Goal: Information Seeking & Learning: Learn about a topic

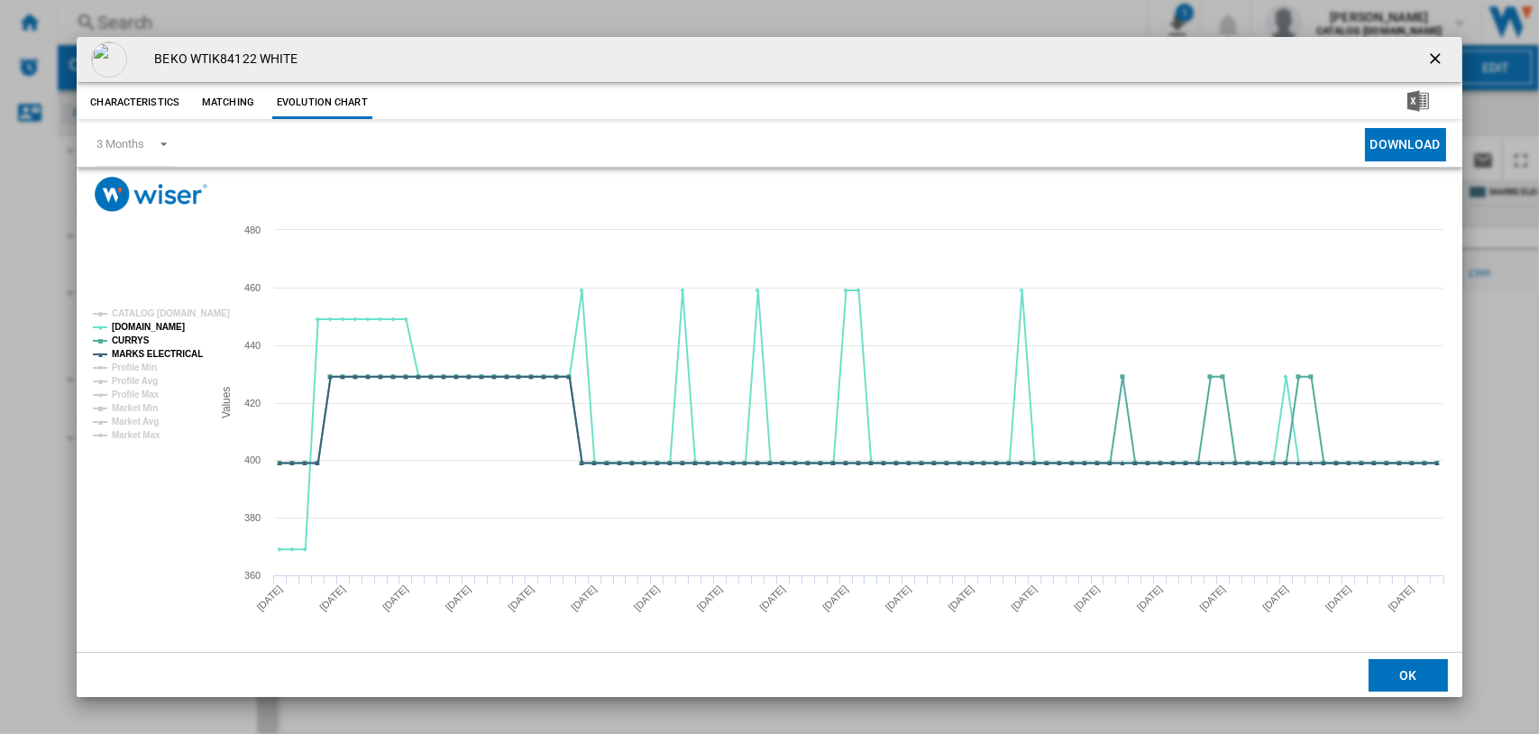
drag, startPoint x: 1434, startPoint y: 51, endPoint x: 1416, endPoint y: 51, distance: 18.9
click at [1435, 51] on ng-md-icon "getI18NText('BUTTONS.CLOSE_DIALOG')" at bounding box center [1437, 61] width 22 height 22
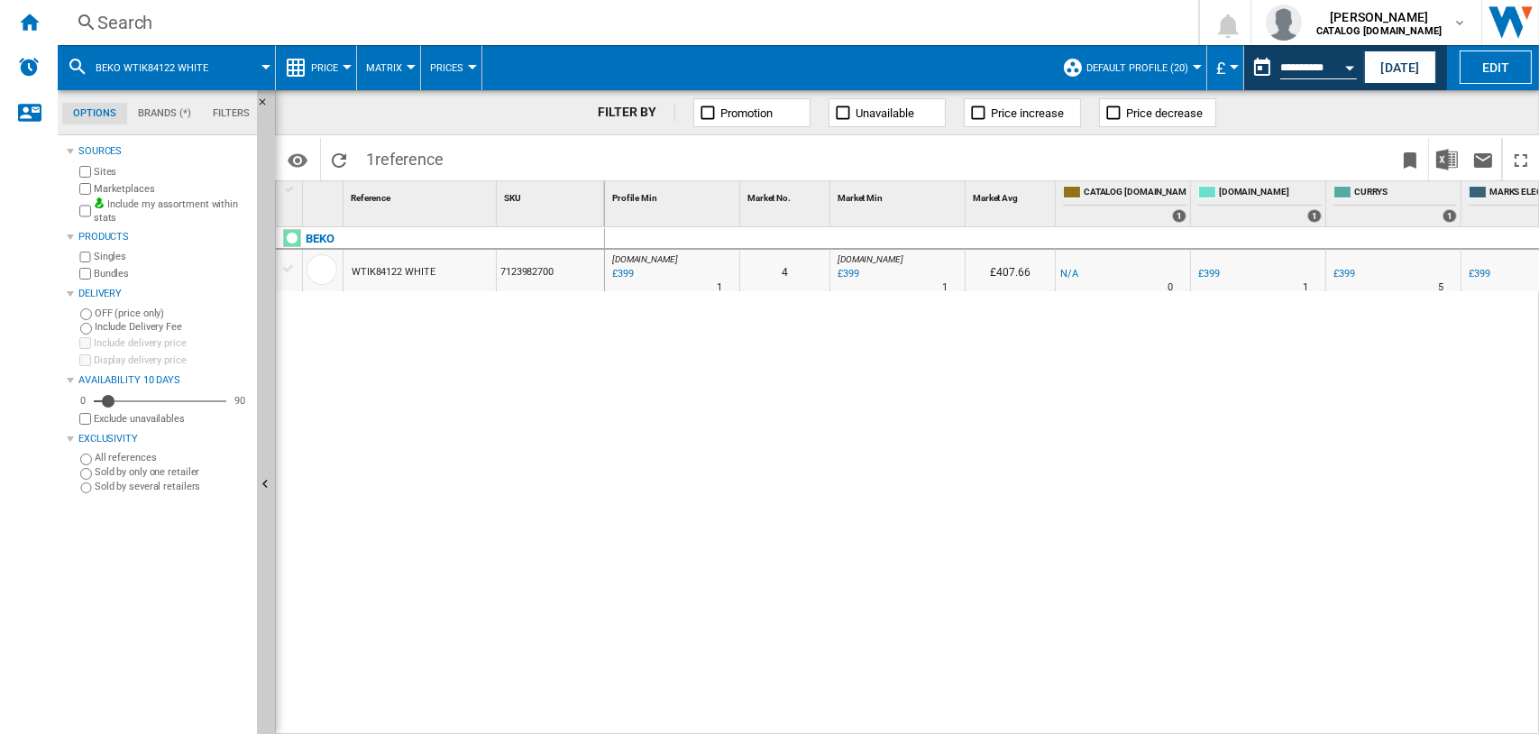
click at [103, 20] on div "Search" at bounding box center [624, 22] width 1054 height 25
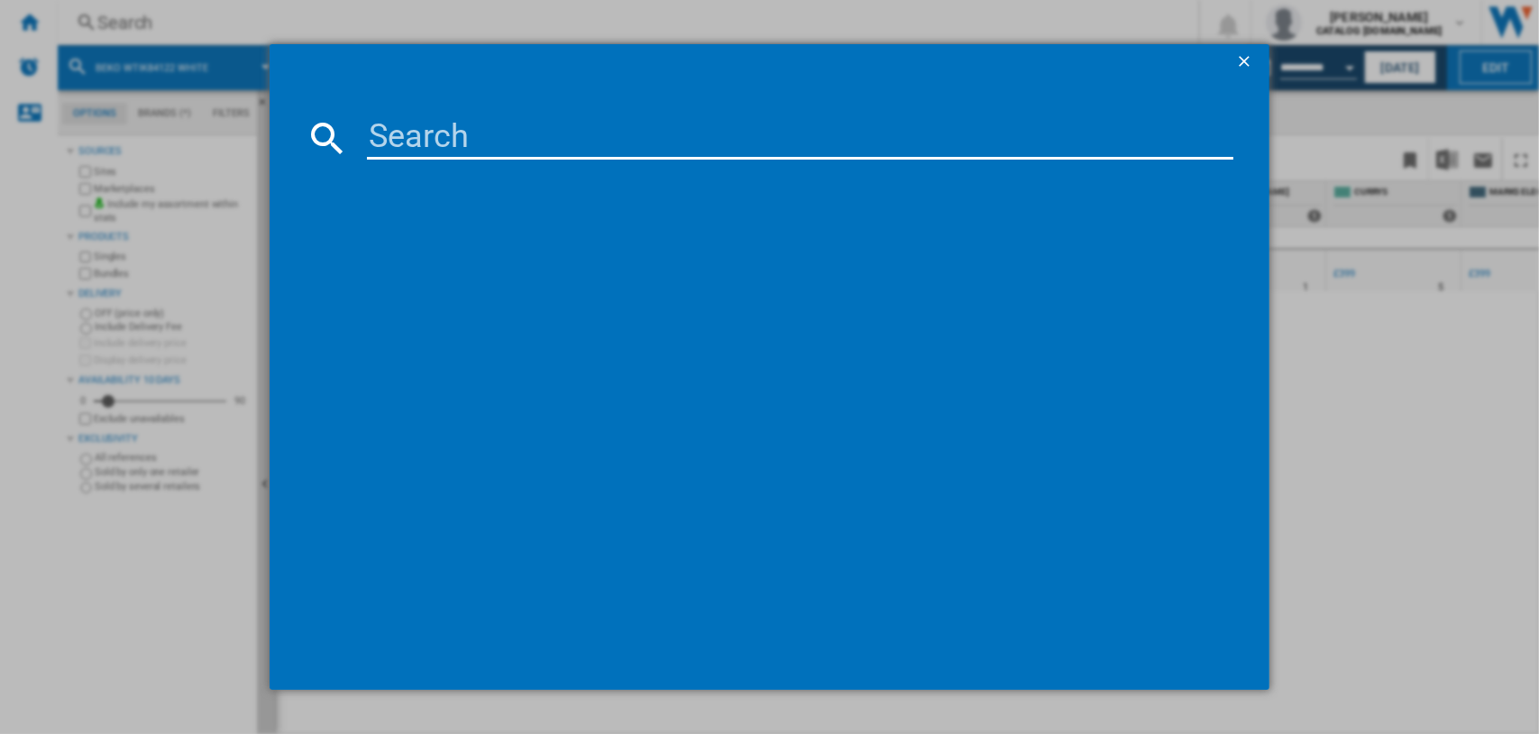
click at [458, 132] on input at bounding box center [800, 137] width 867 height 43
paste input "H8I HP42 L UK"
click at [427, 134] on input "H8I HP42 L UK" at bounding box center [800, 137] width 867 height 43
click at [508, 139] on input "H8IHP42 L UK" at bounding box center [800, 137] width 867 height 43
click at [526, 133] on input "H8IHP42L UK" at bounding box center [800, 137] width 867 height 43
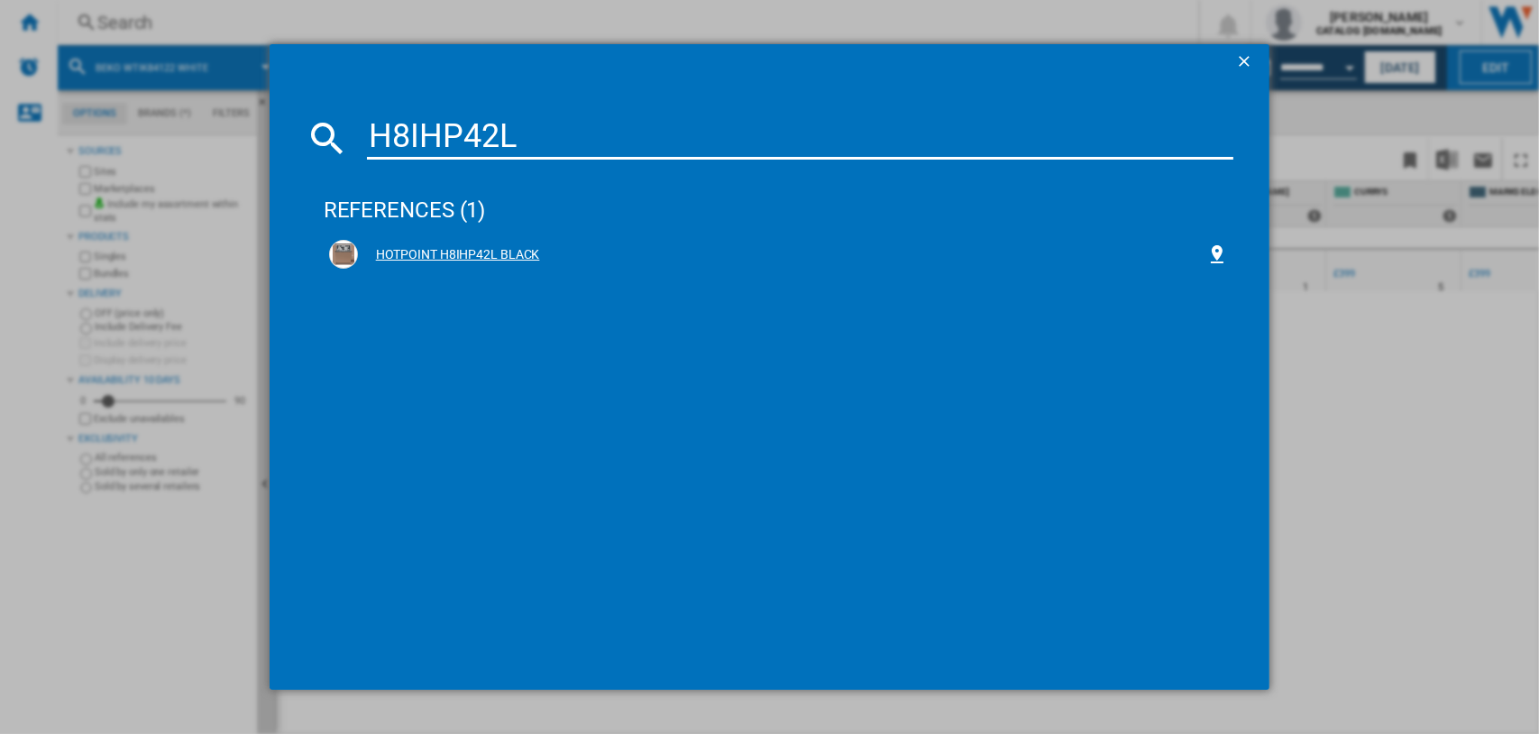
type input "H8IHP42L"
click at [480, 248] on div "HOTPOINT H8IHP42L BLACK" at bounding box center [782, 255] width 849 height 18
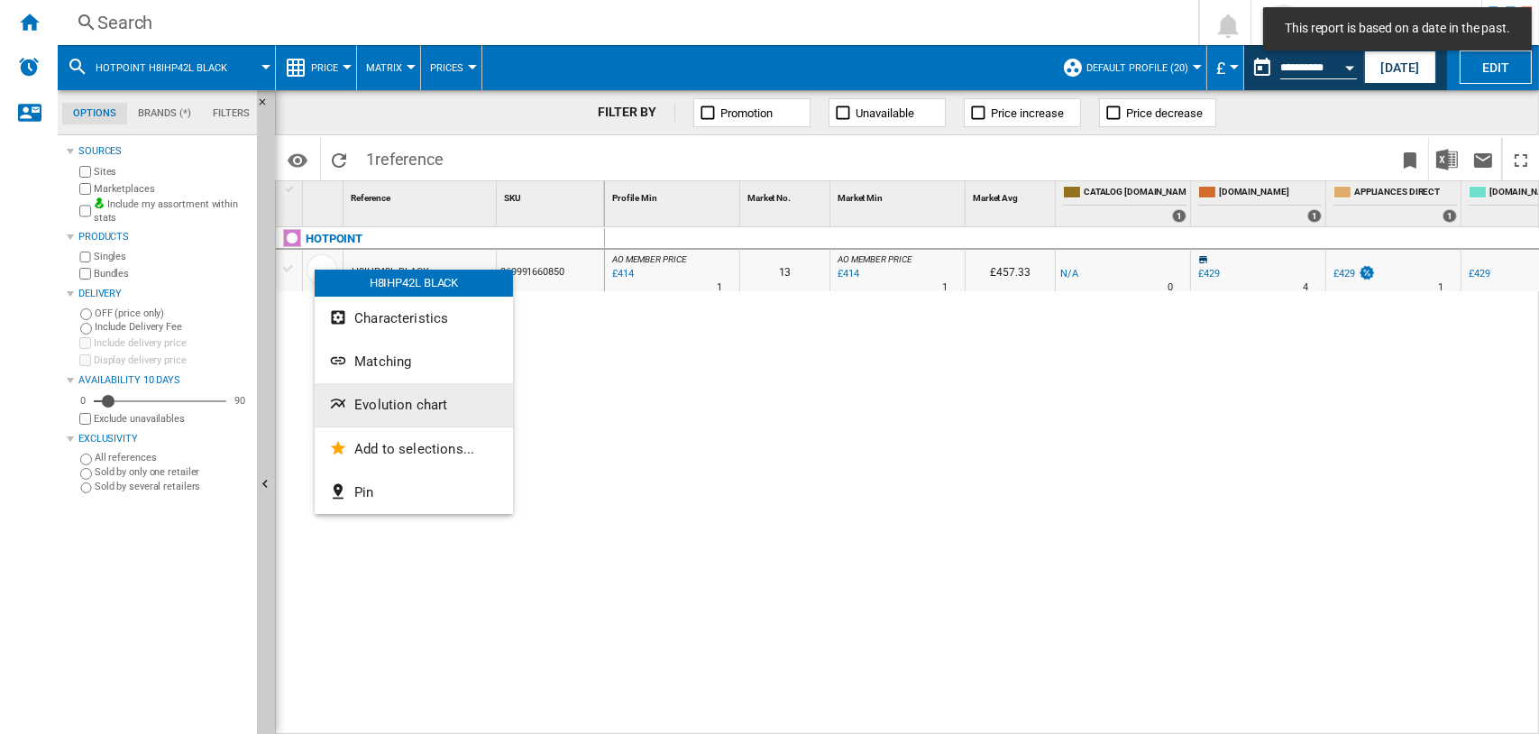
click at [381, 398] on span "Evolution chart" at bounding box center [400, 405] width 93 height 16
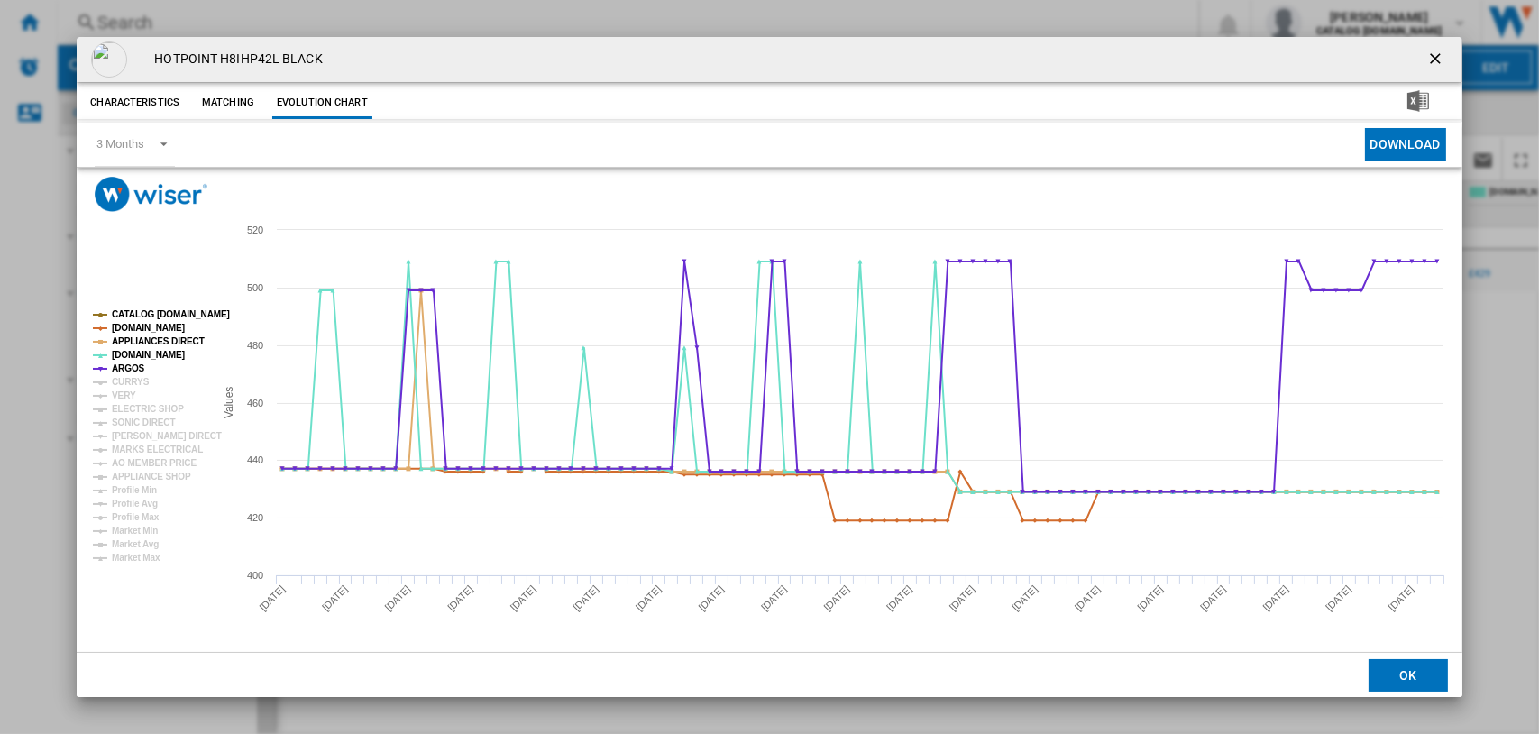
click at [133, 312] on tspan "CATALOG [DOMAIN_NAME]" at bounding box center [171, 314] width 118 height 10
click at [126, 324] on tspan "[DOMAIN_NAME]" at bounding box center [148, 328] width 73 height 10
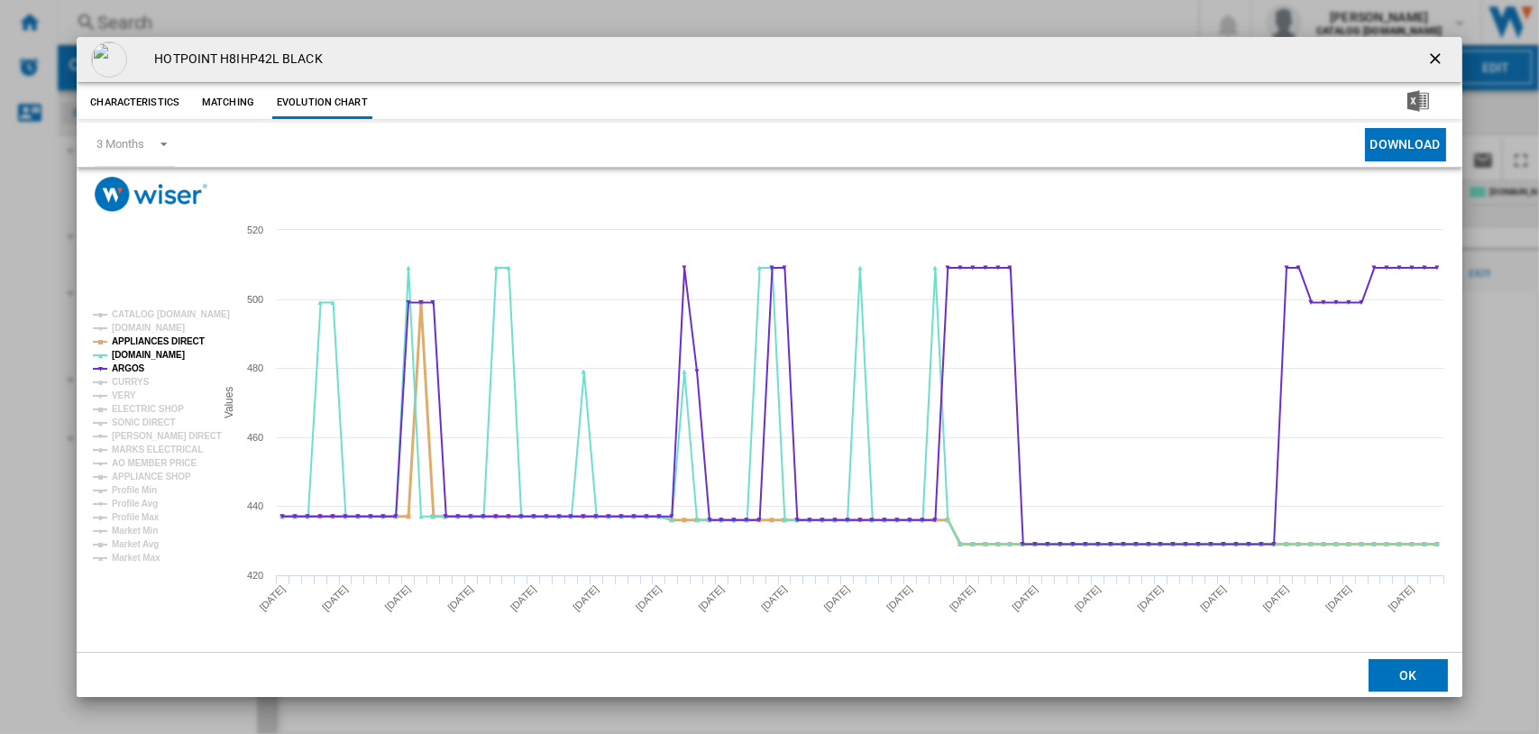
click at [130, 341] on tspan "APPLIANCES DIRECT" at bounding box center [158, 341] width 93 height 10
click at [131, 342] on tspan "APPLIANCES DIRECT" at bounding box center [158, 341] width 93 height 10
click at [127, 393] on tspan "VERY" at bounding box center [124, 395] width 24 height 10
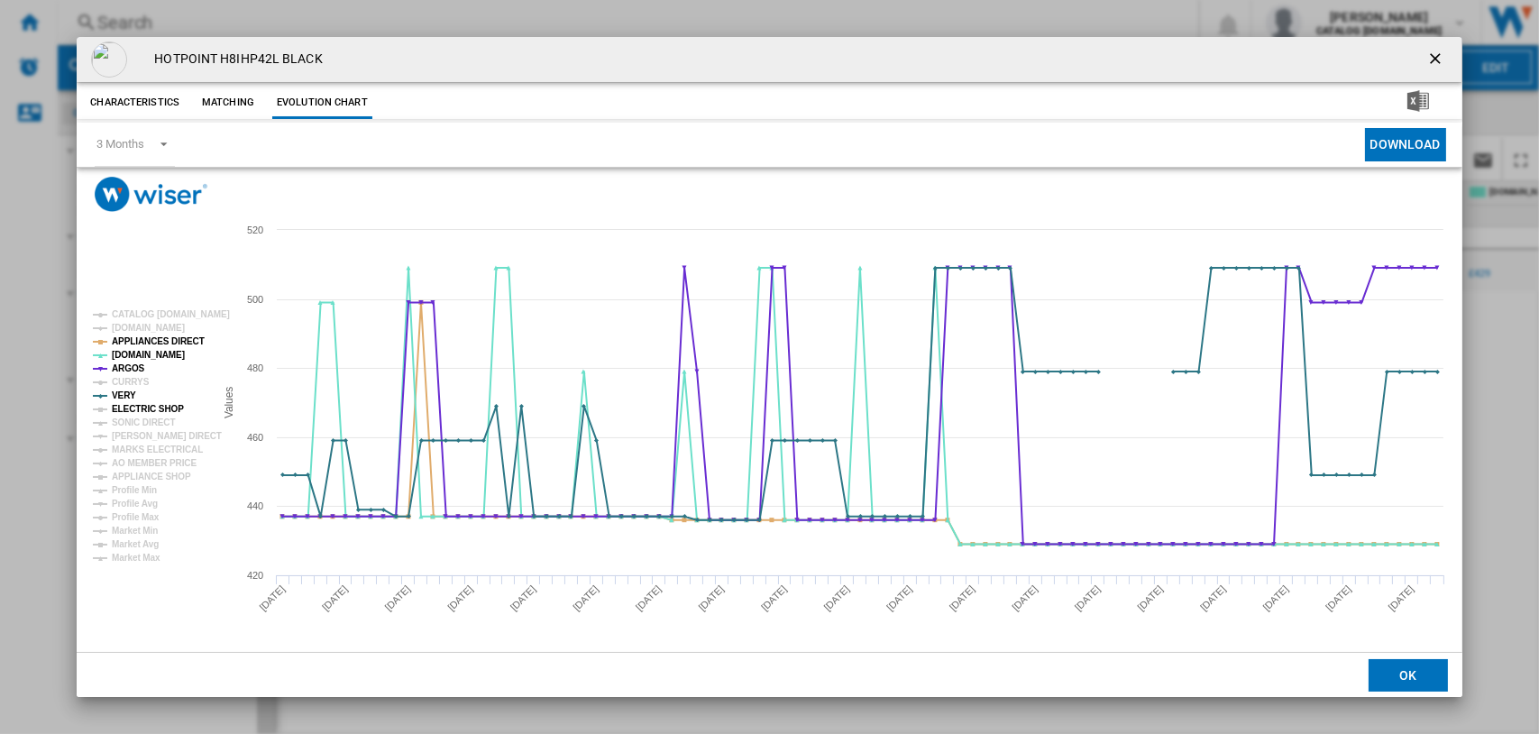
click at [137, 411] on tspan "ELECTRIC SHOP" at bounding box center [148, 409] width 72 height 10
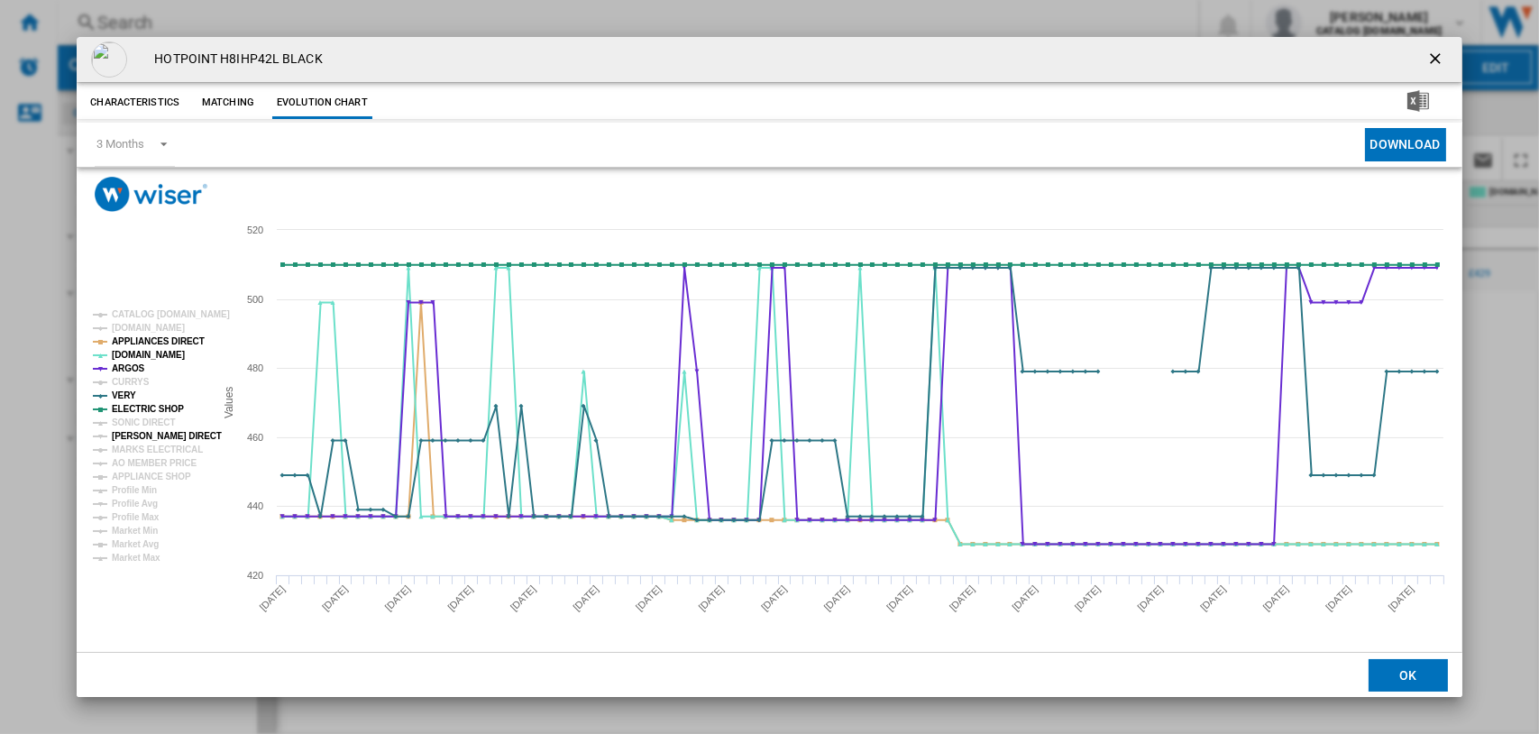
click at [142, 431] on tspan "[PERSON_NAME] DIRECT" at bounding box center [167, 436] width 110 height 10
click at [144, 440] on tspan "[PERSON_NAME] DIRECT" at bounding box center [167, 436] width 110 height 10
click at [142, 435] on tspan "[PERSON_NAME] DIRECT" at bounding box center [167, 436] width 110 height 10
click at [142, 444] on tspan "MARKS ELECTRICAL" at bounding box center [157, 449] width 91 height 10
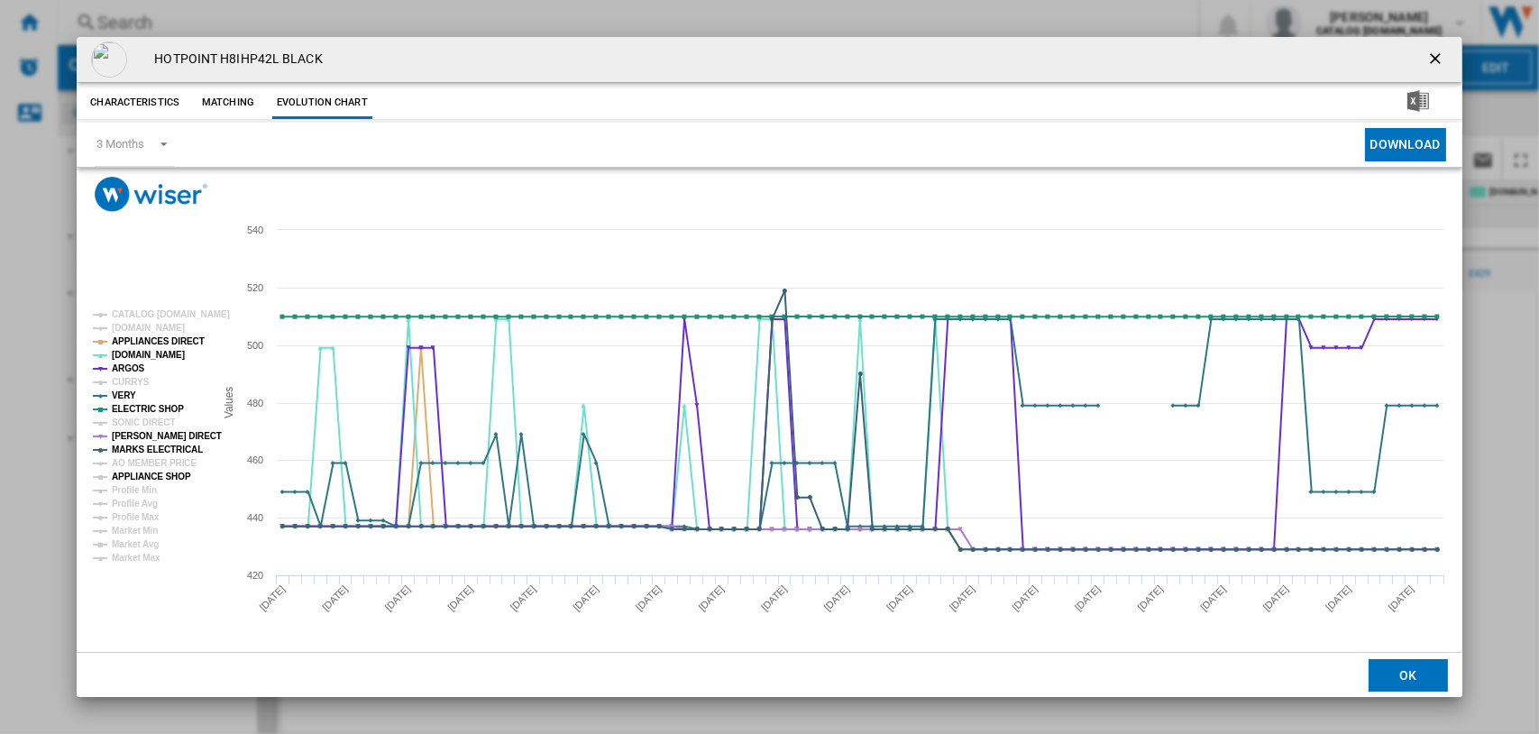
click at [142, 472] on tspan "APPLIANCE SHOP" at bounding box center [151, 477] width 79 height 10
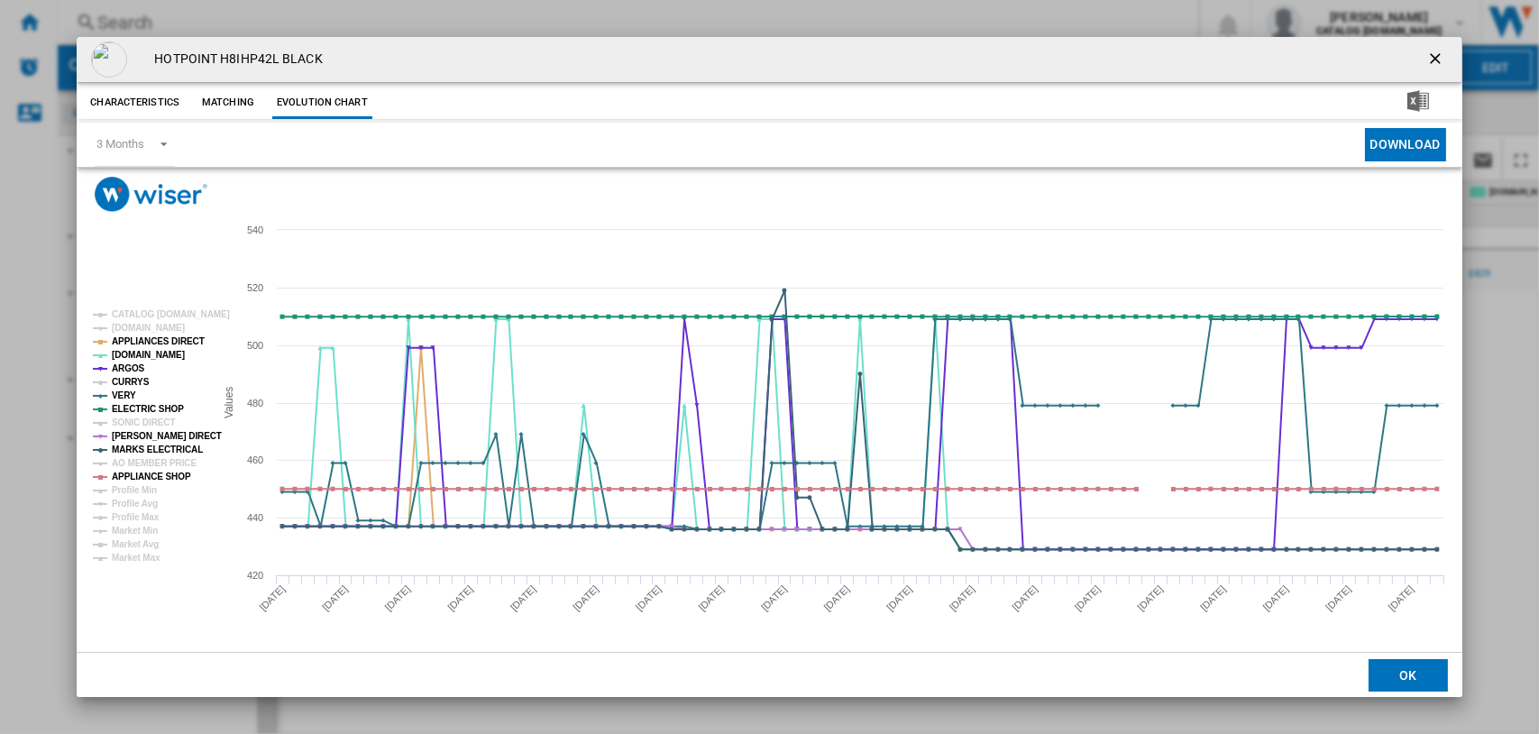
click at [123, 377] on tspan "CURRYS" at bounding box center [131, 382] width 38 height 10
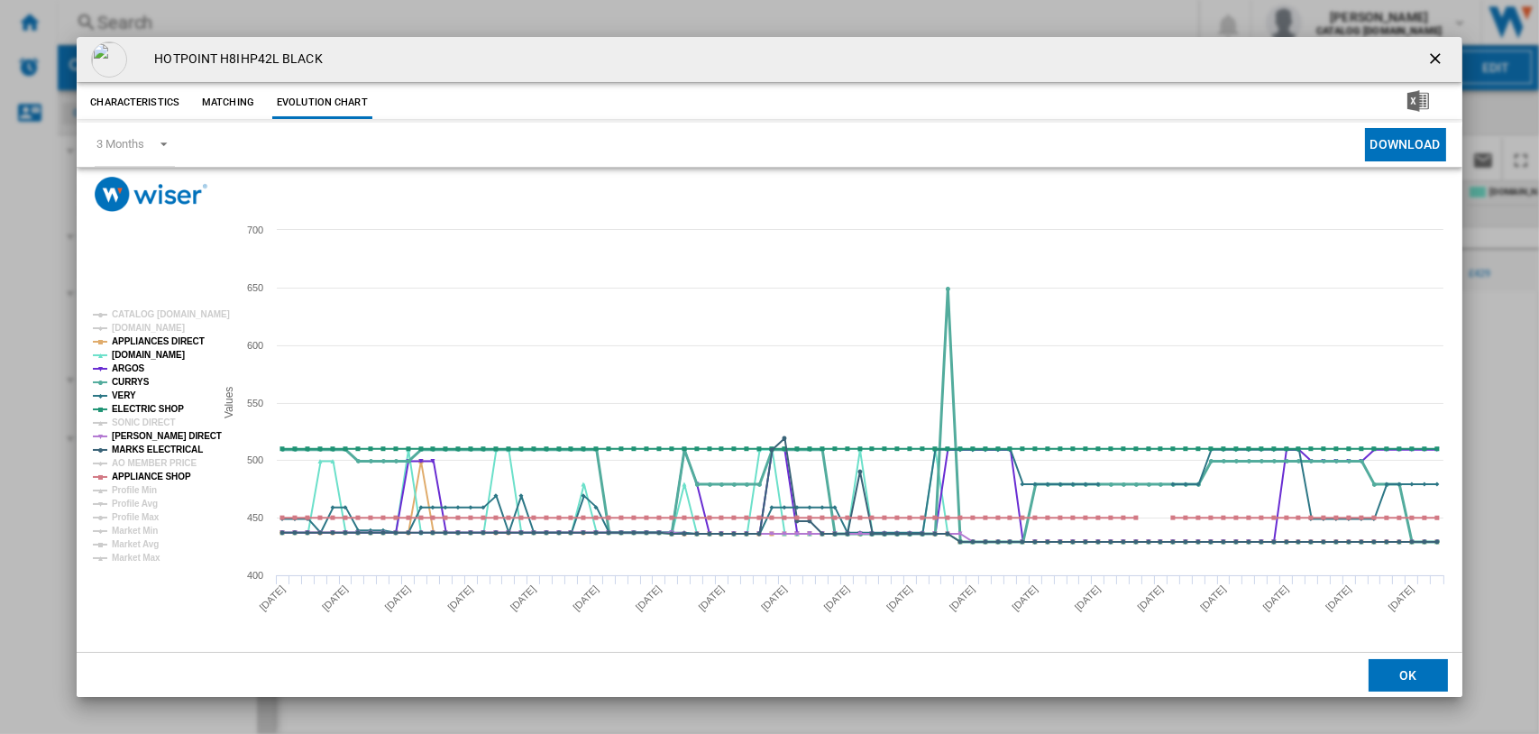
click at [124, 378] on tspan "CURRYS" at bounding box center [131, 382] width 38 height 10
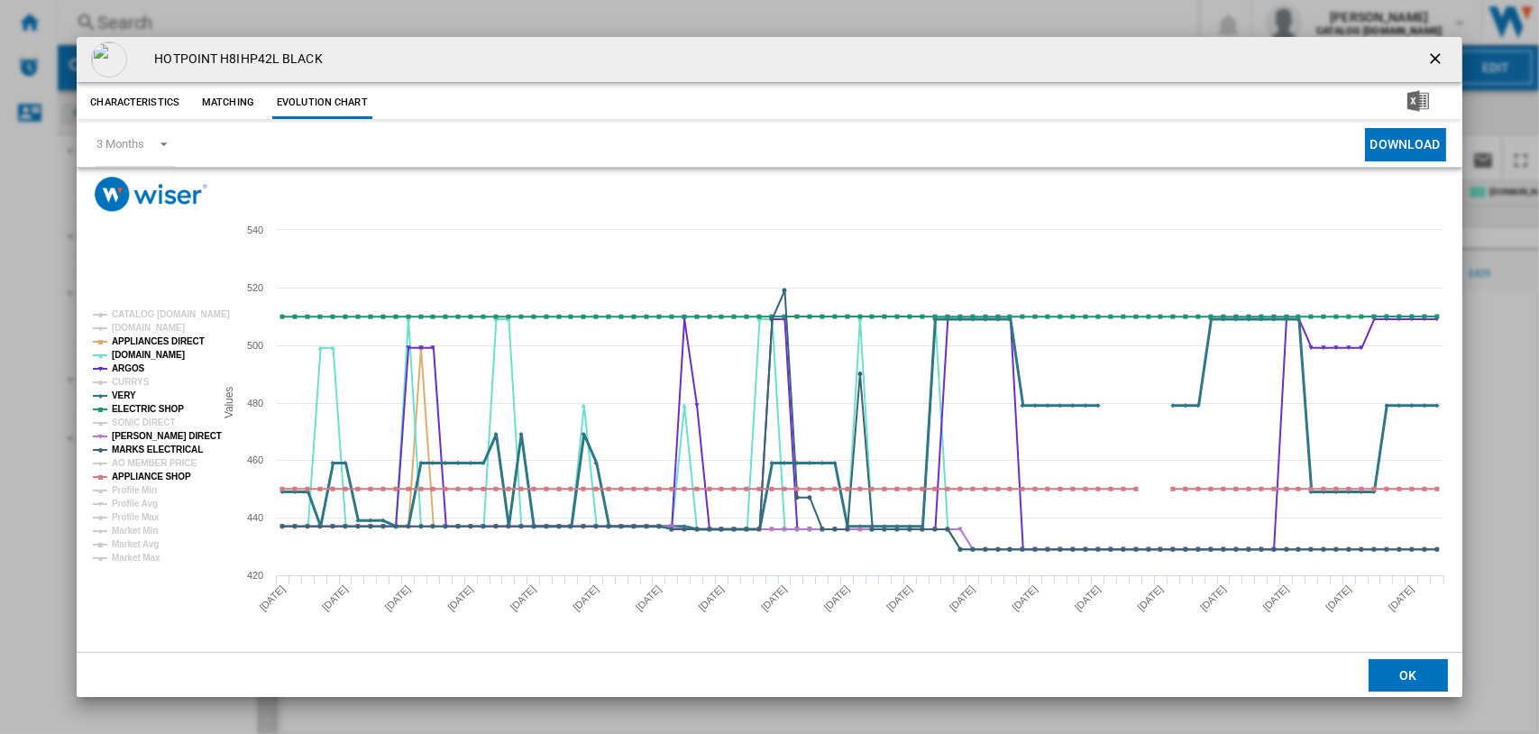
click at [121, 394] on tspan "VERY" at bounding box center [124, 395] width 24 height 10
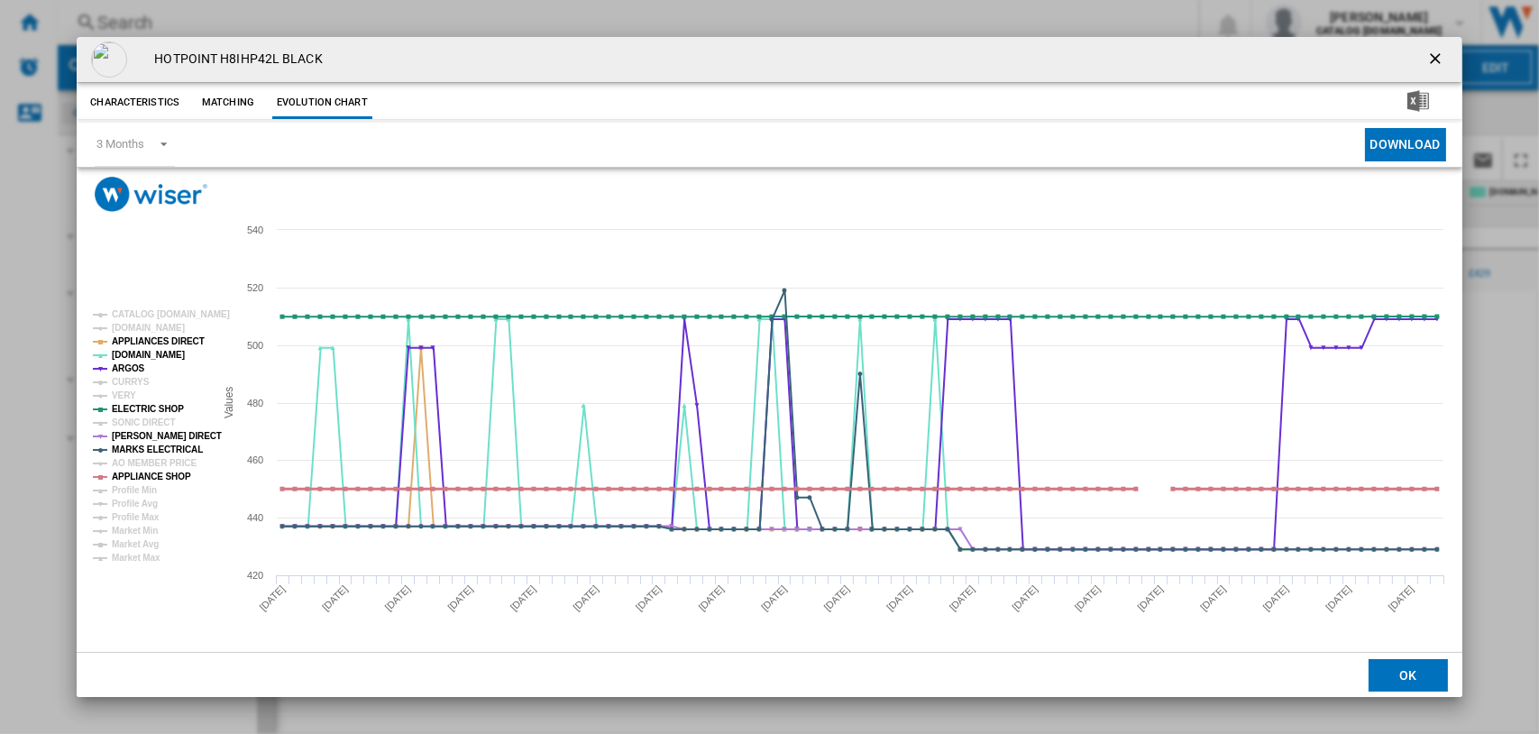
click at [129, 474] on tspan "APPLIANCE SHOP" at bounding box center [151, 477] width 79 height 10
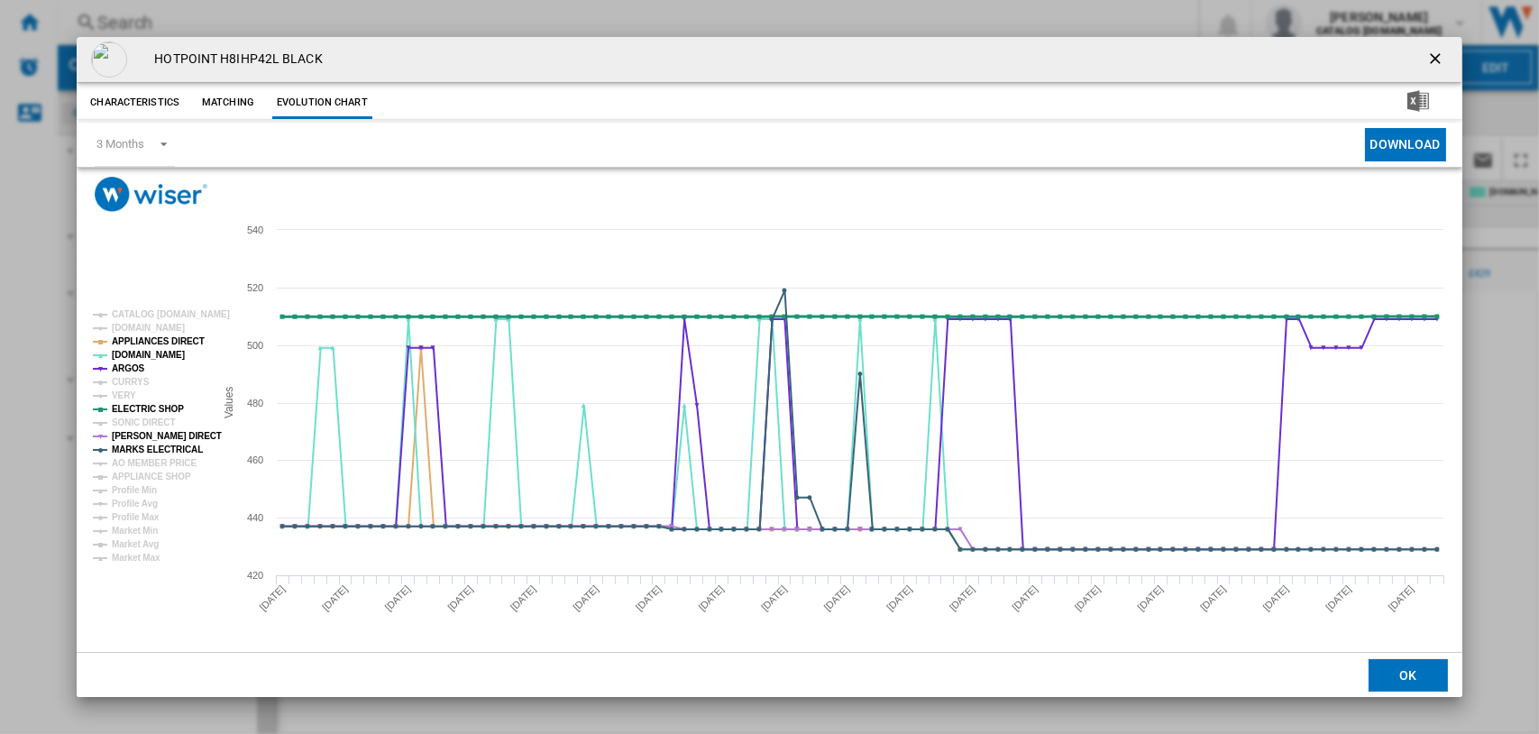
click at [130, 406] on tspan "ELECTRIC SHOP" at bounding box center [148, 409] width 72 height 10
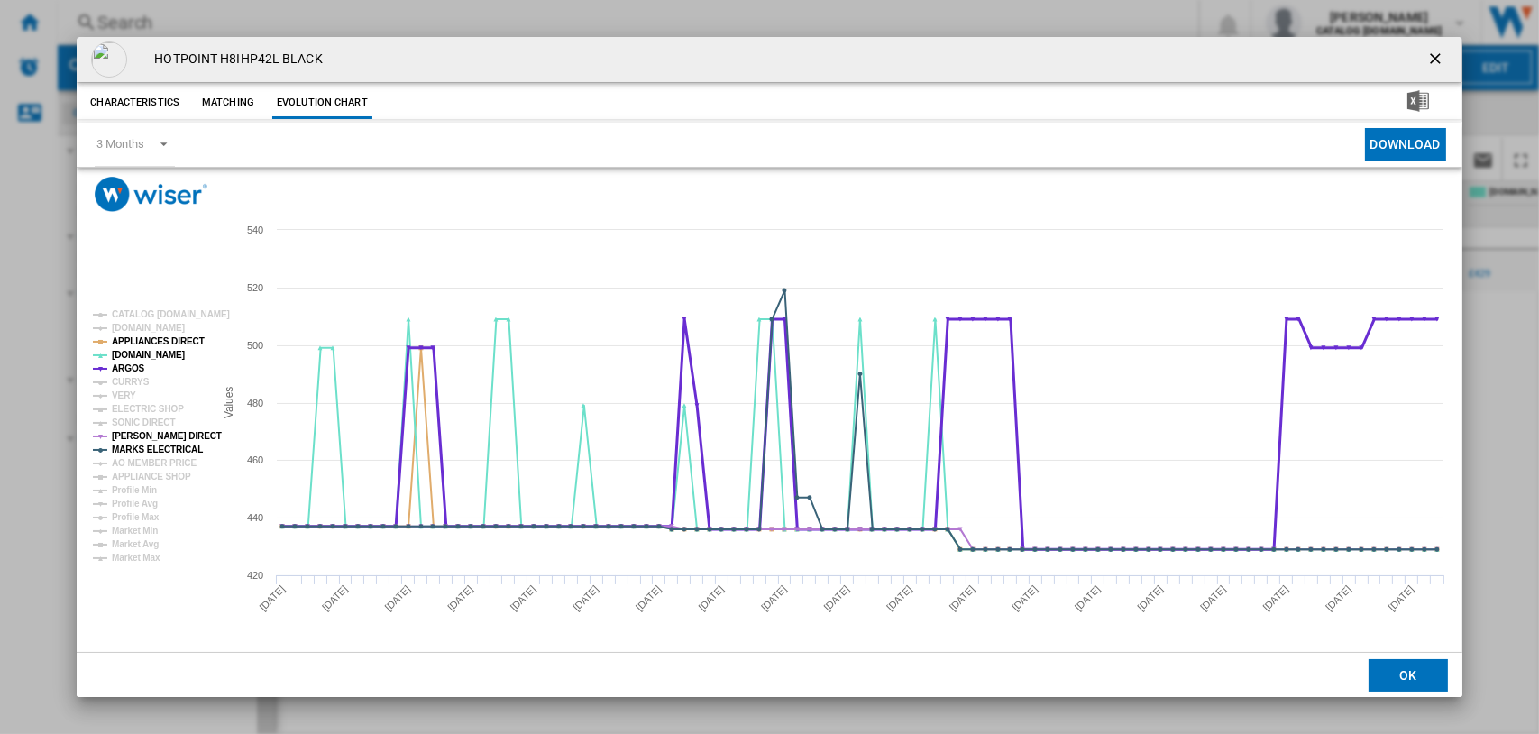
click at [133, 365] on tspan "ARGOS" at bounding box center [128, 368] width 33 height 10
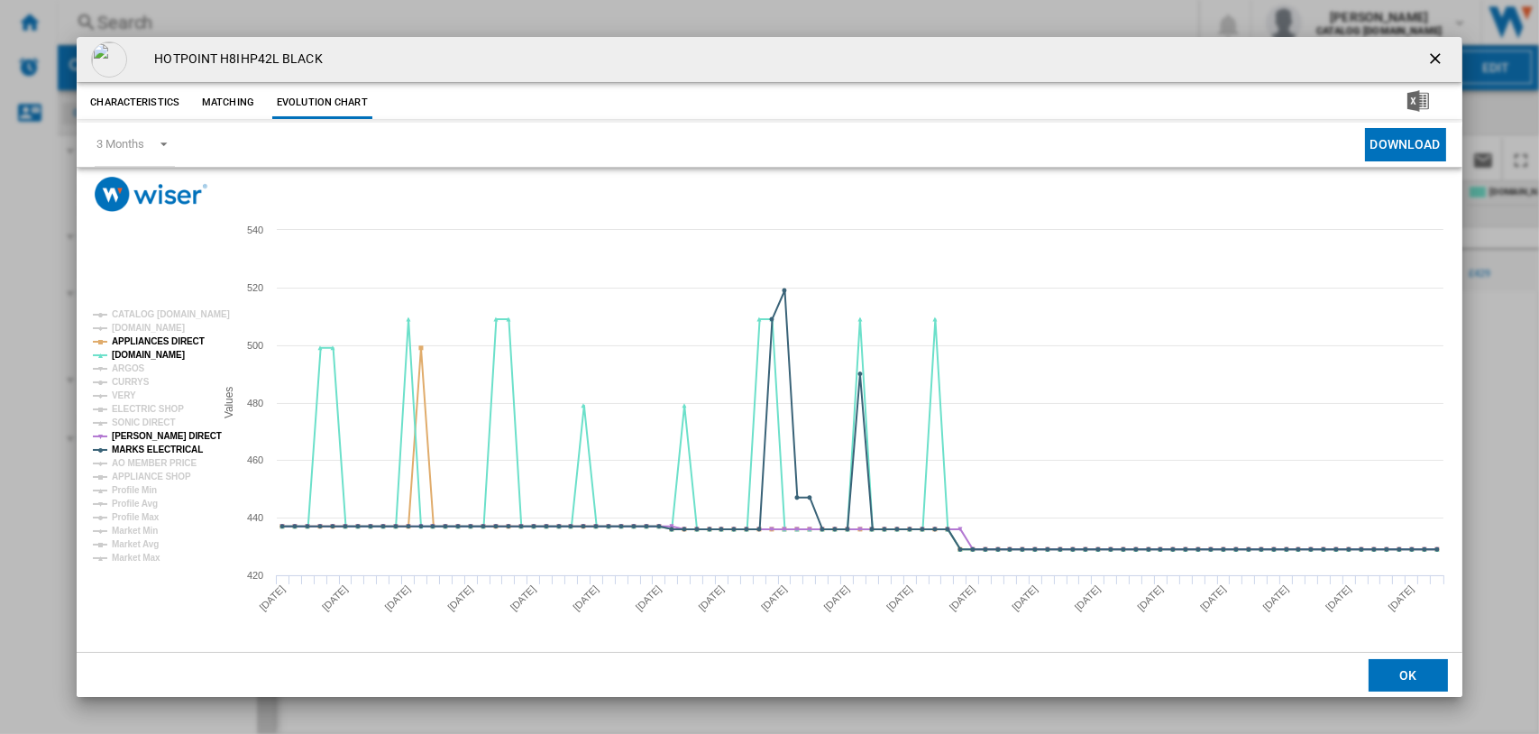
click at [133, 365] on tspan "ARGOS" at bounding box center [128, 368] width 33 height 10
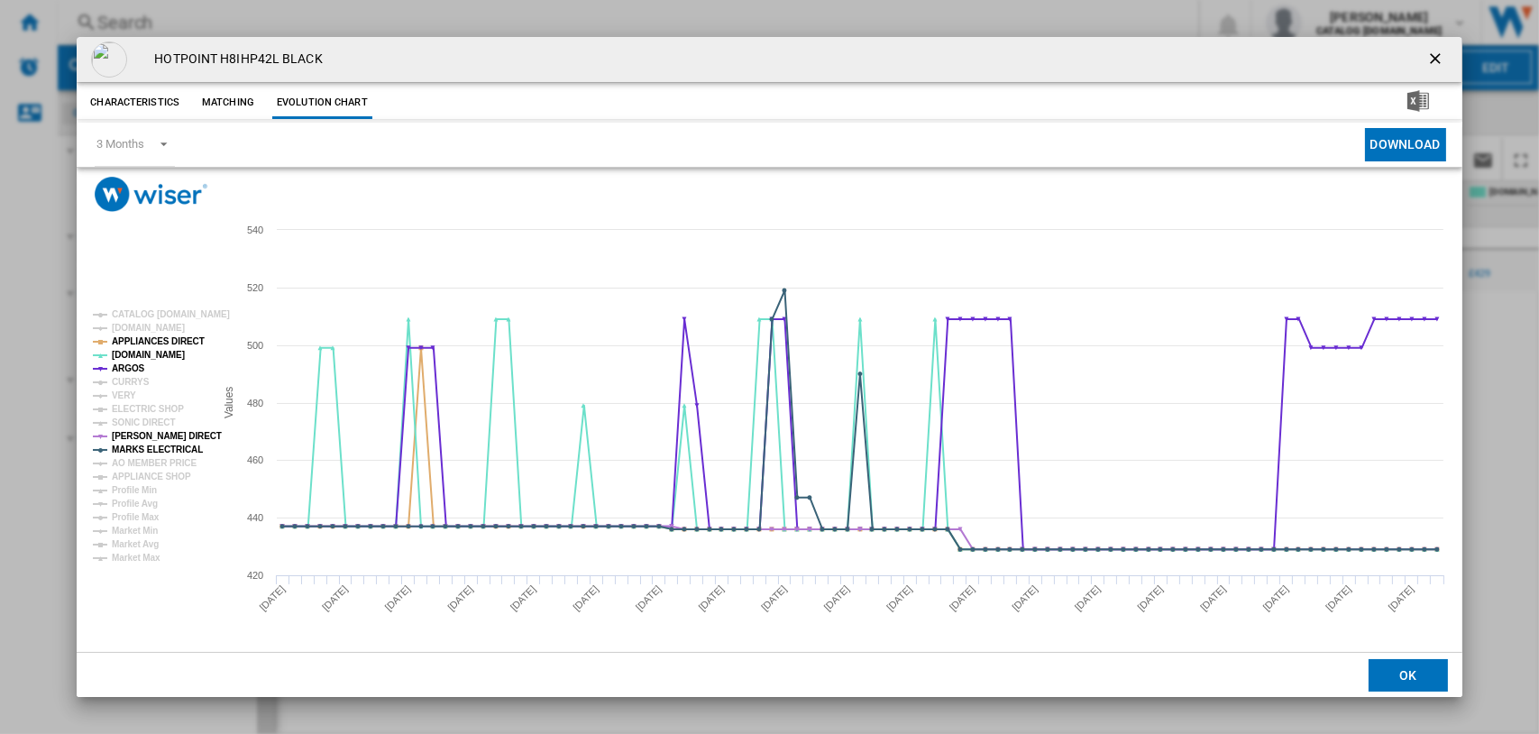
click at [1434, 57] on ng-md-icon "getI18NText('BUTTONS.CLOSE_DIALOG')" at bounding box center [1437, 61] width 22 height 22
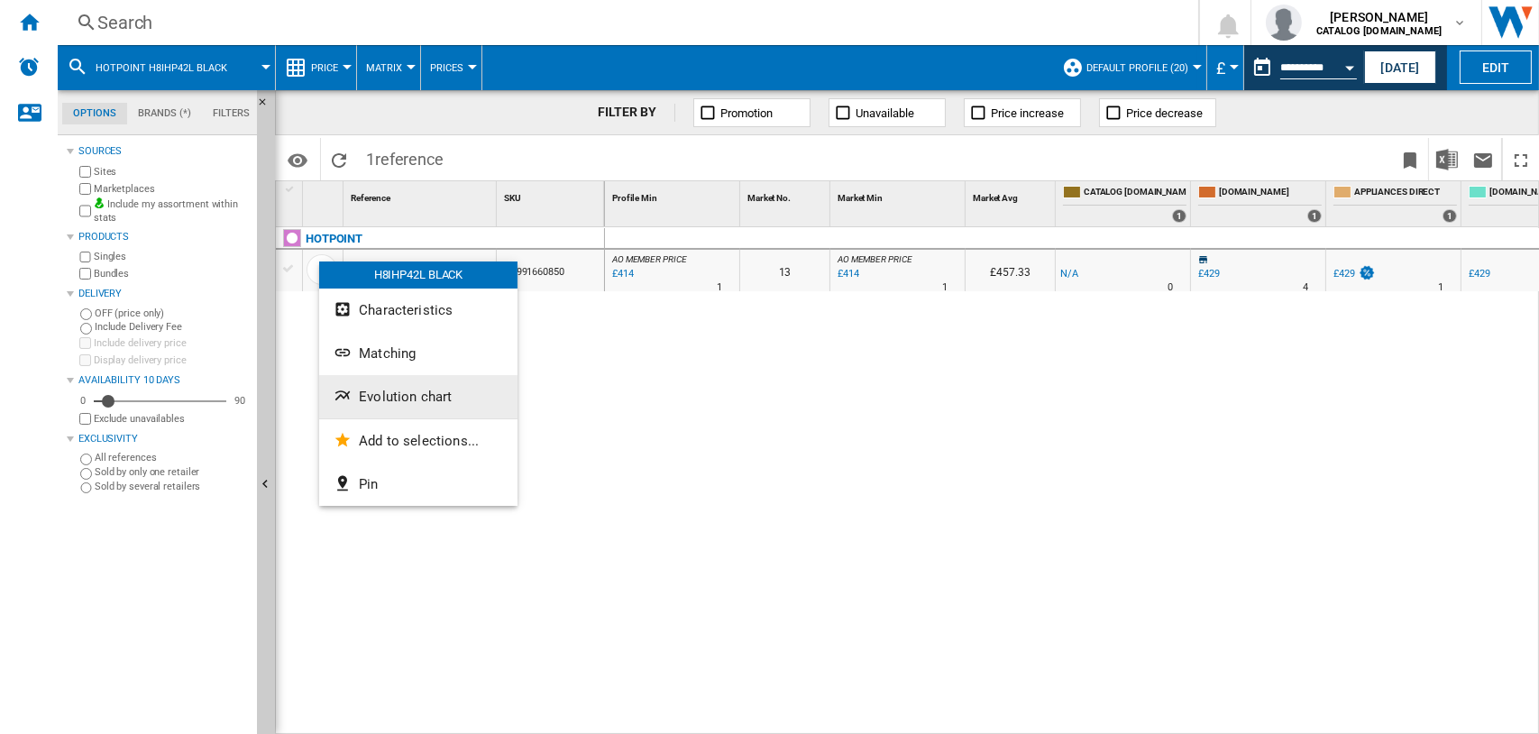
click at [391, 396] on span "Evolution chart" at bounding box center [405, 397] width 93 height 16
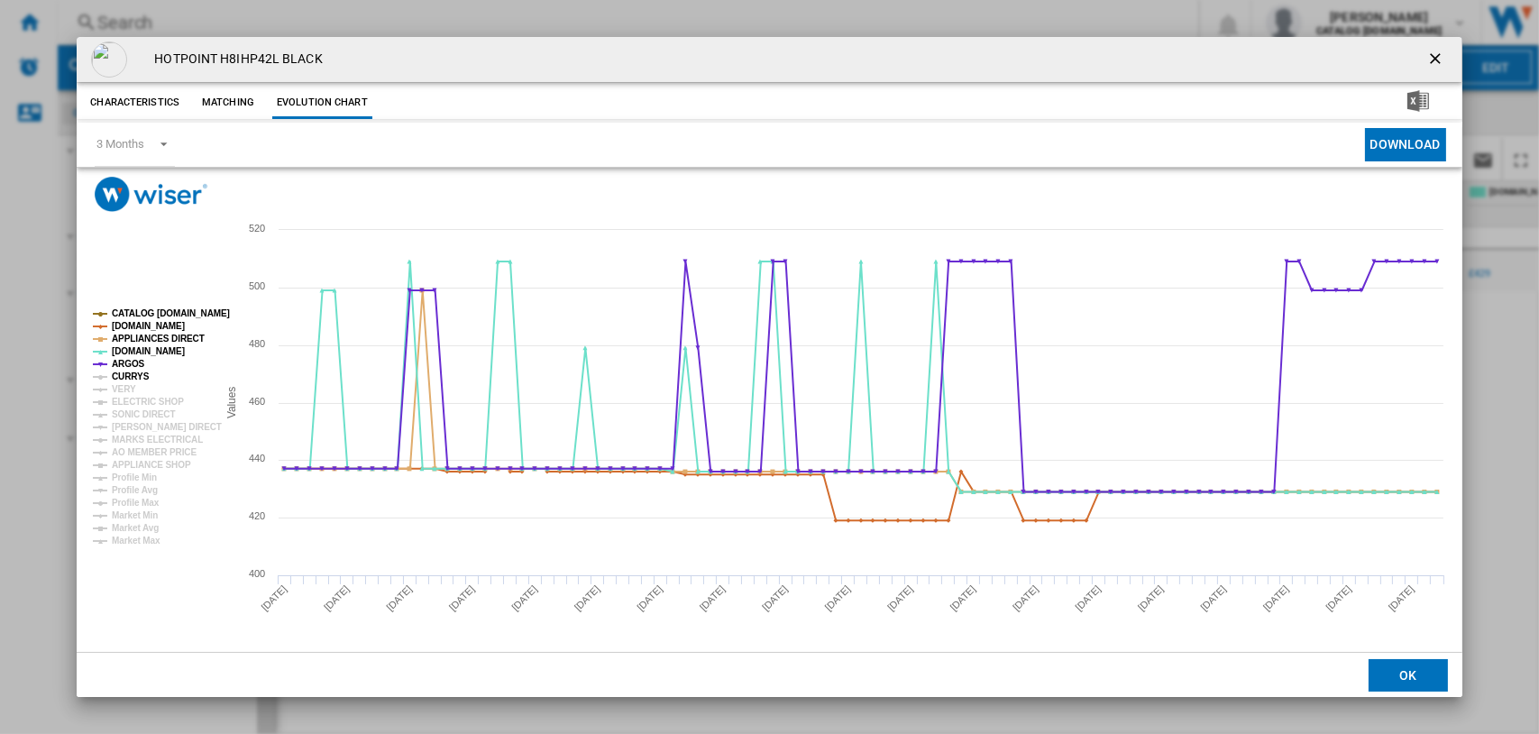
click at [116, 377] on tspan "CURRYS" at bounding box center [131, 376] width 38 height 10
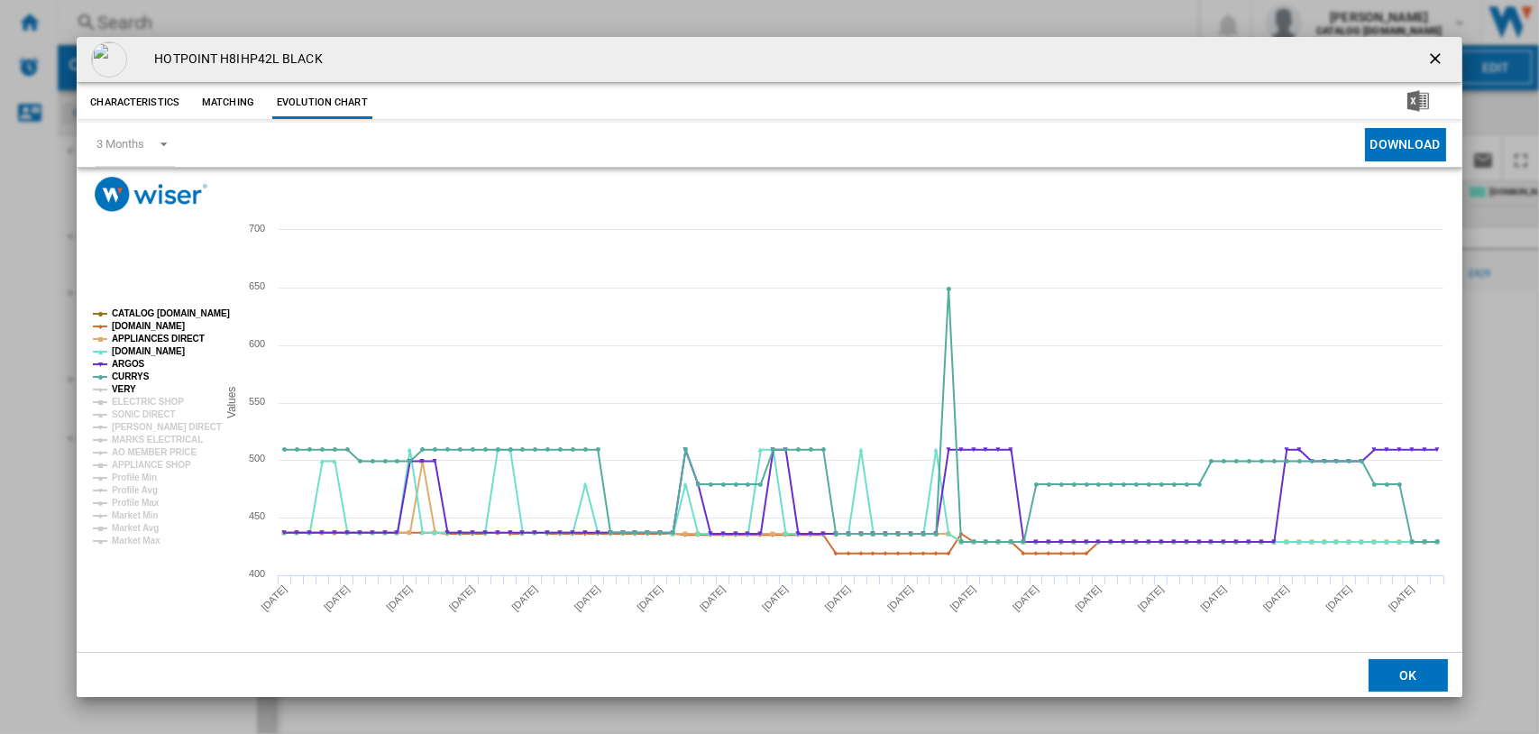
click at [120, 392] on tspan "VERY" at bounding box center [124, 389] width 24 height 10
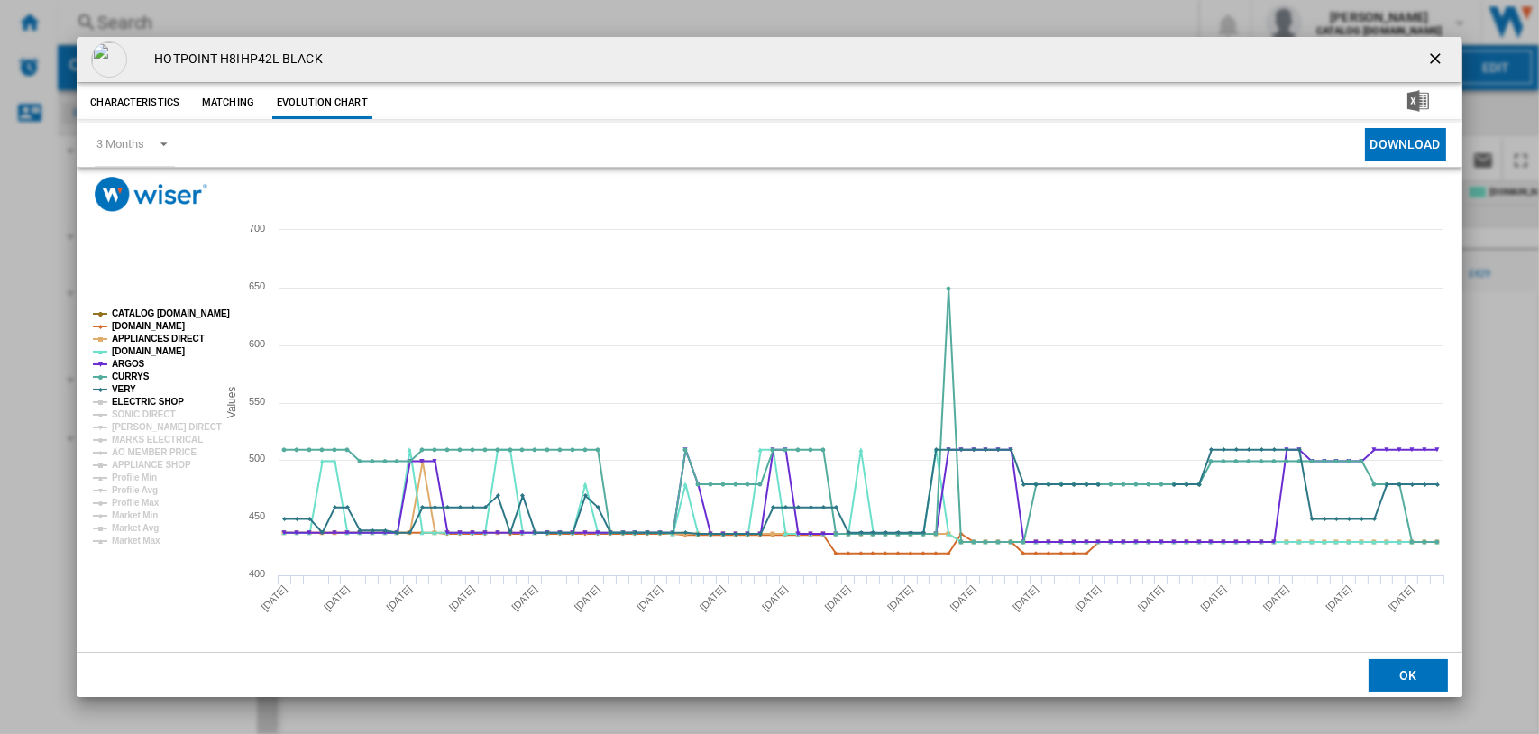
click at [122, 400] on tspan "ELECTRIC SHOP" at bounding box center [148, 402] width 72 height 10
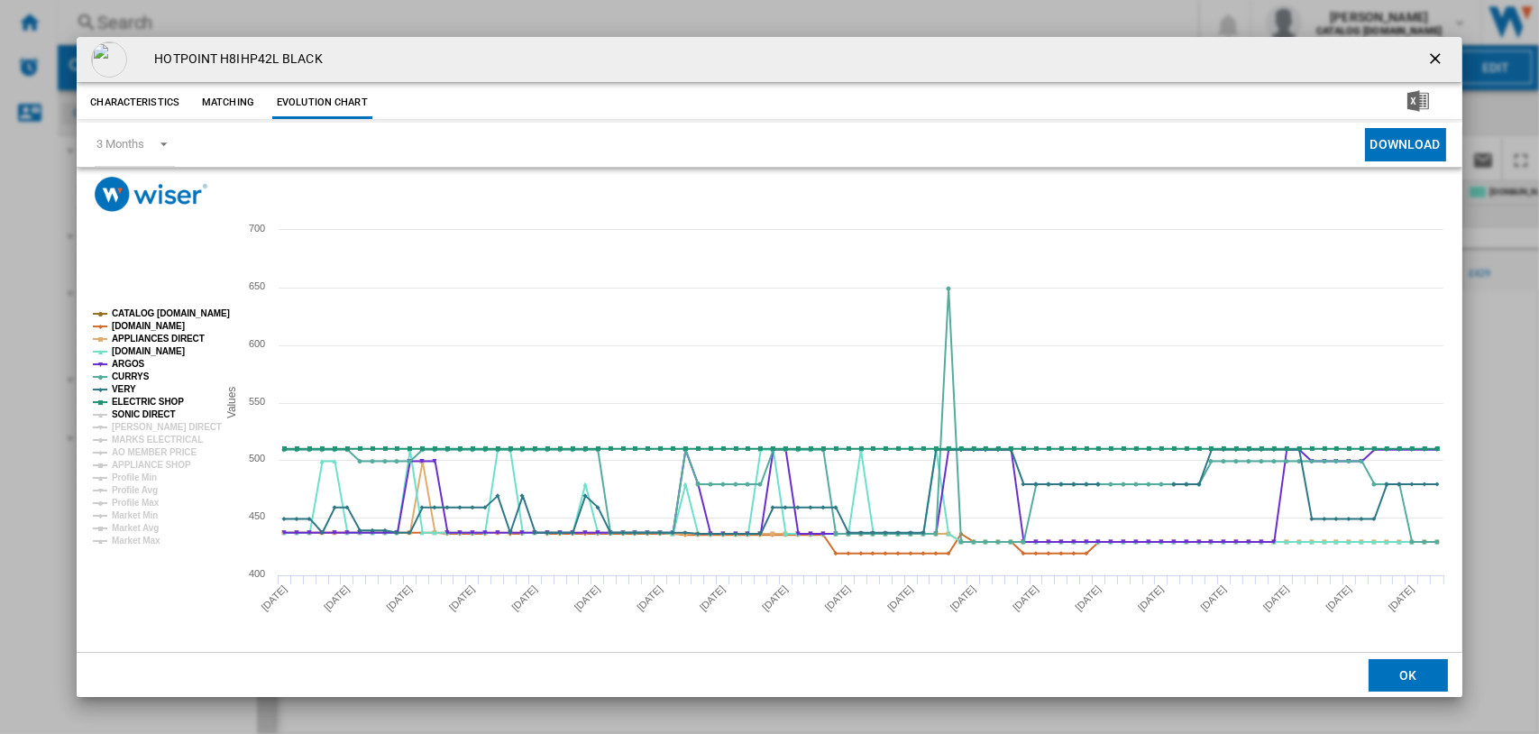
click at [124, 417] on tspan "SONIC DIRECT" at bounding box center [143, 414] width 63 height 10
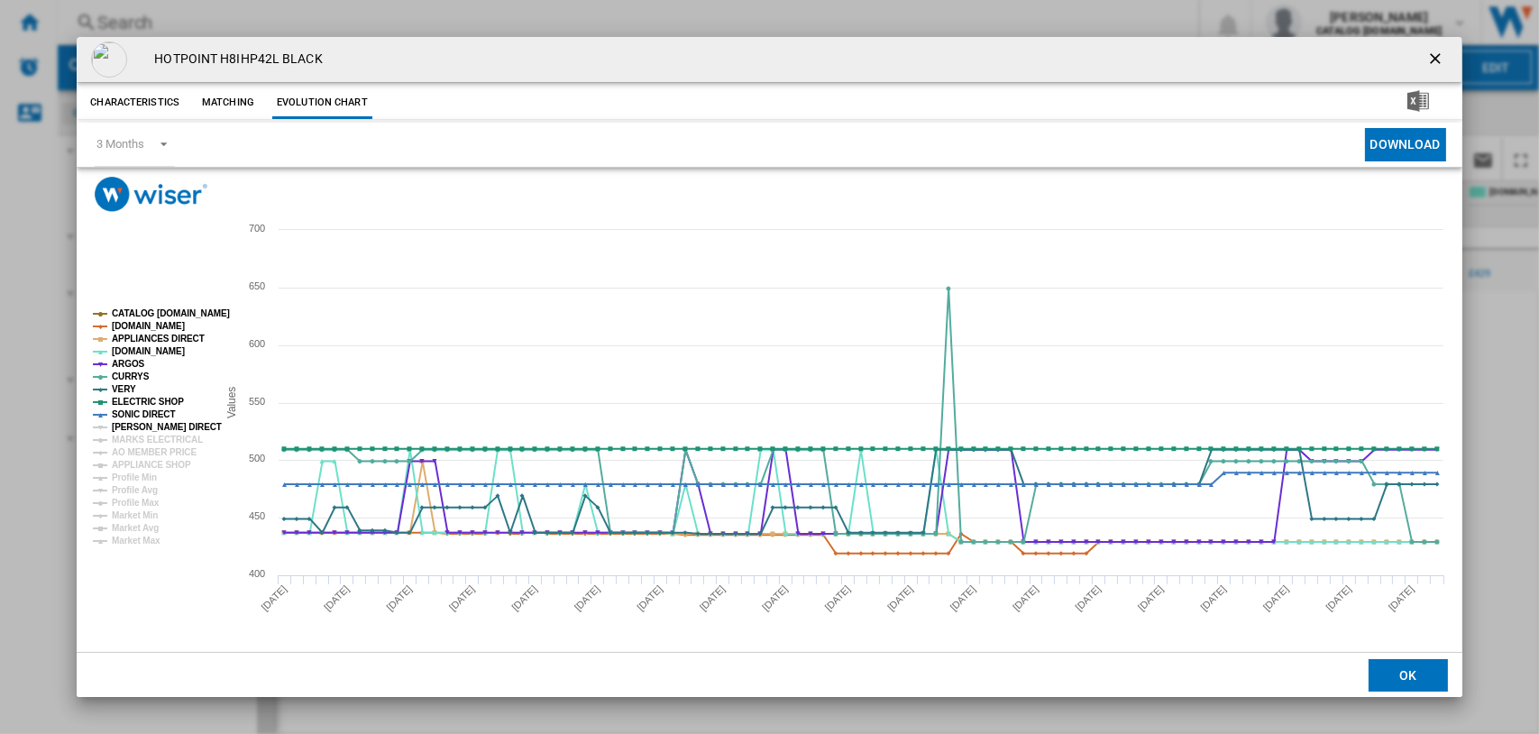
click at [126, 425] on tspan "[PERSON_NAME] DIRECT" at bounding box center [167, 427] width 110 height 10
click at [126, 437] on tspan "MARKS ELECTRICAL" at bounding box center [157, 440] width 91 height 10
click at [129, 463] on tspan "APPLIANCE SHOP" at bounding box center [151, 465] width 79 height 10
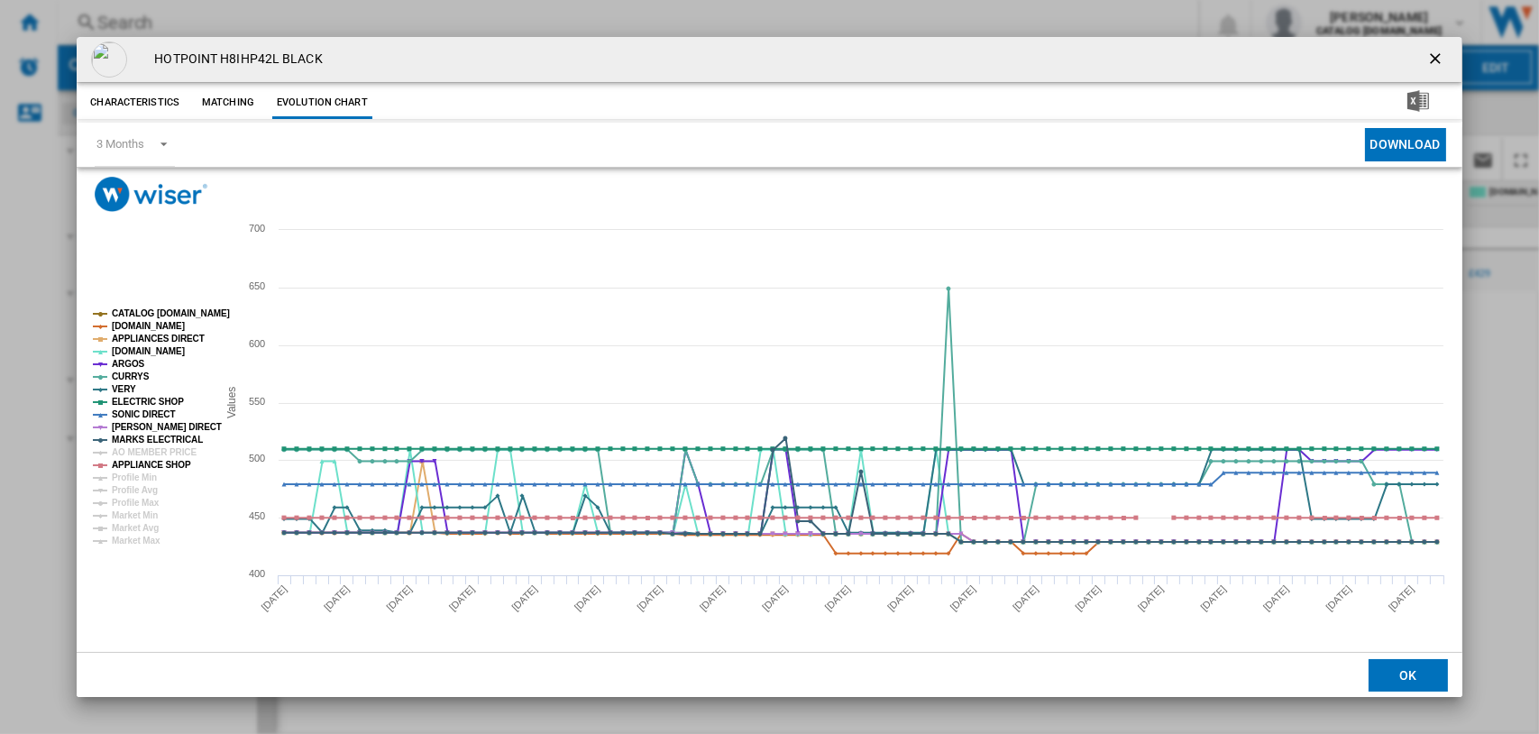
click at [1430, 50] on ng-md-icon "getI18NText('BUTTONS.CLOSE_DIALOG')" at bounding box center [1437, 61] width 22 height 22
